Goal: Task Accomplishment & Management: Manage account settings

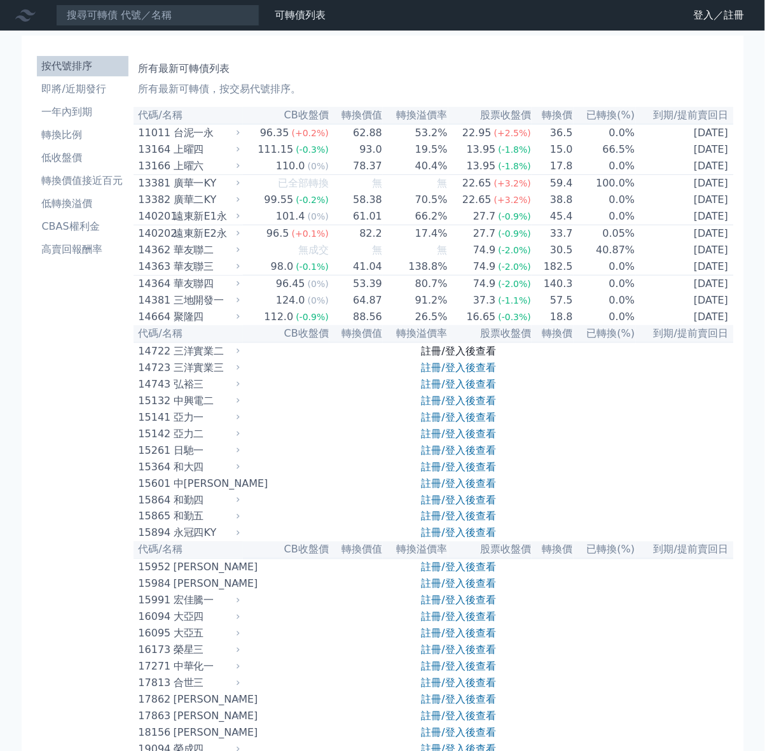
click at [433, 357] on link "註冊/登入後查看" at bounding box center [459, 351] width 74 height 12
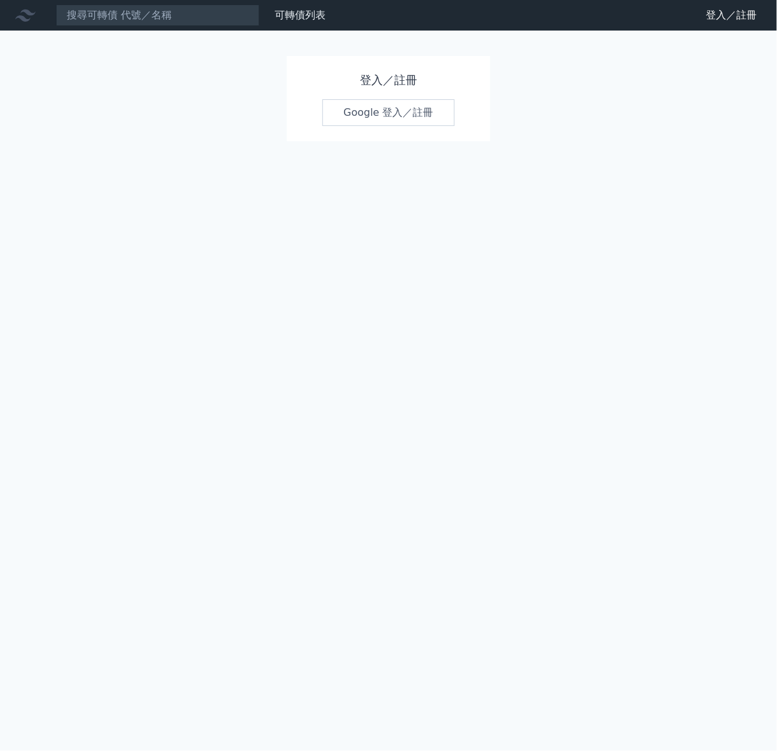
click at [373, 119] on link "Google 登入／註冊" at bounding box center [388, 112] width 132 height 27
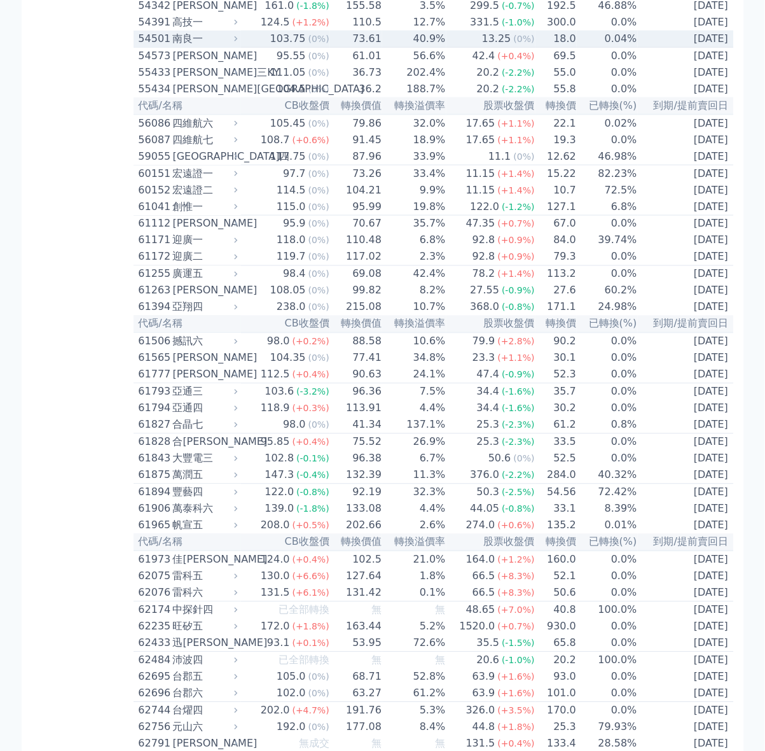
scroll to position [4611, 0]
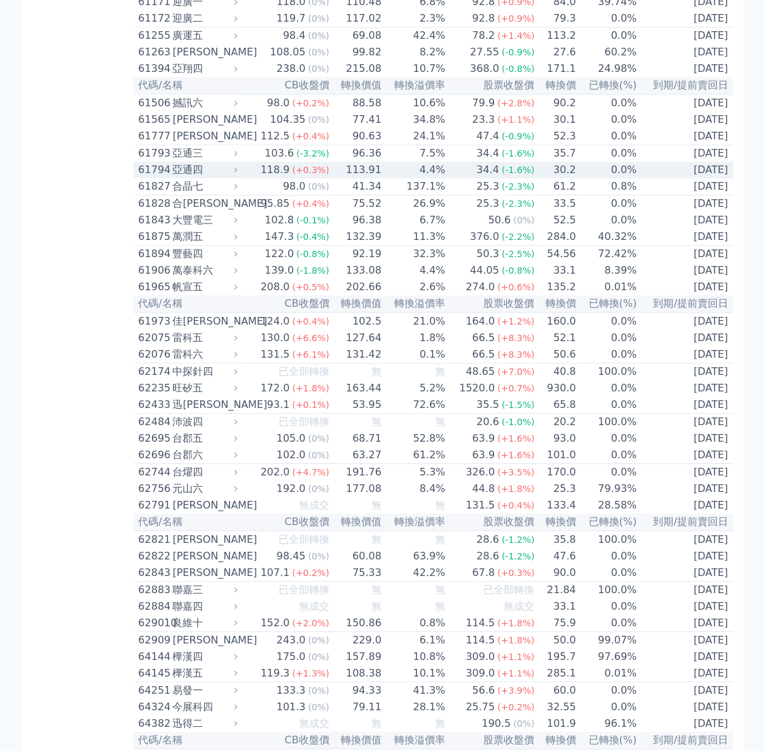
click at [195, 177] on div "亞通四" at bounding box center [204, 169] width 62 height 15
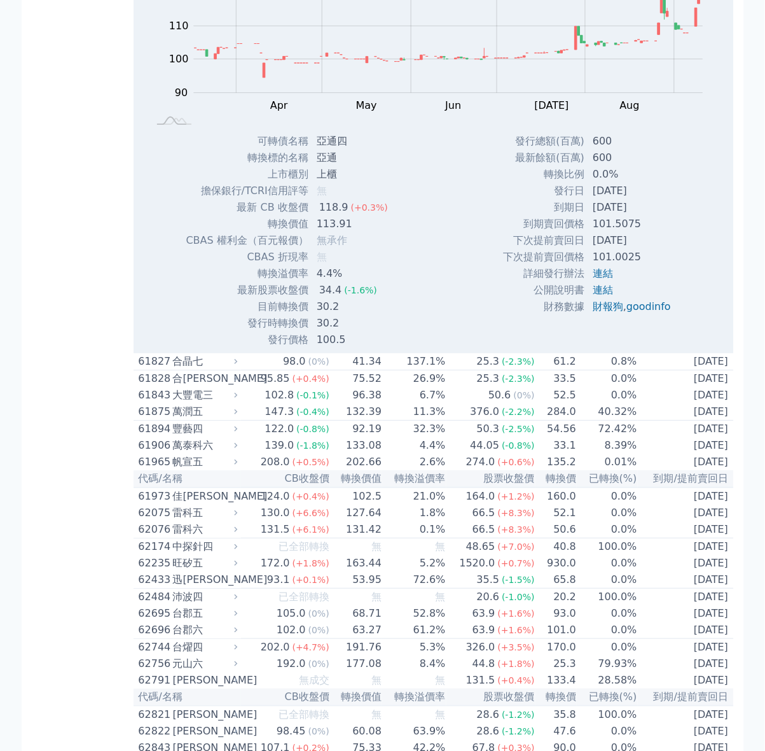
scroll to position [5088, 0]
